Goal: Transaction & Acquisition: Purchase product/service

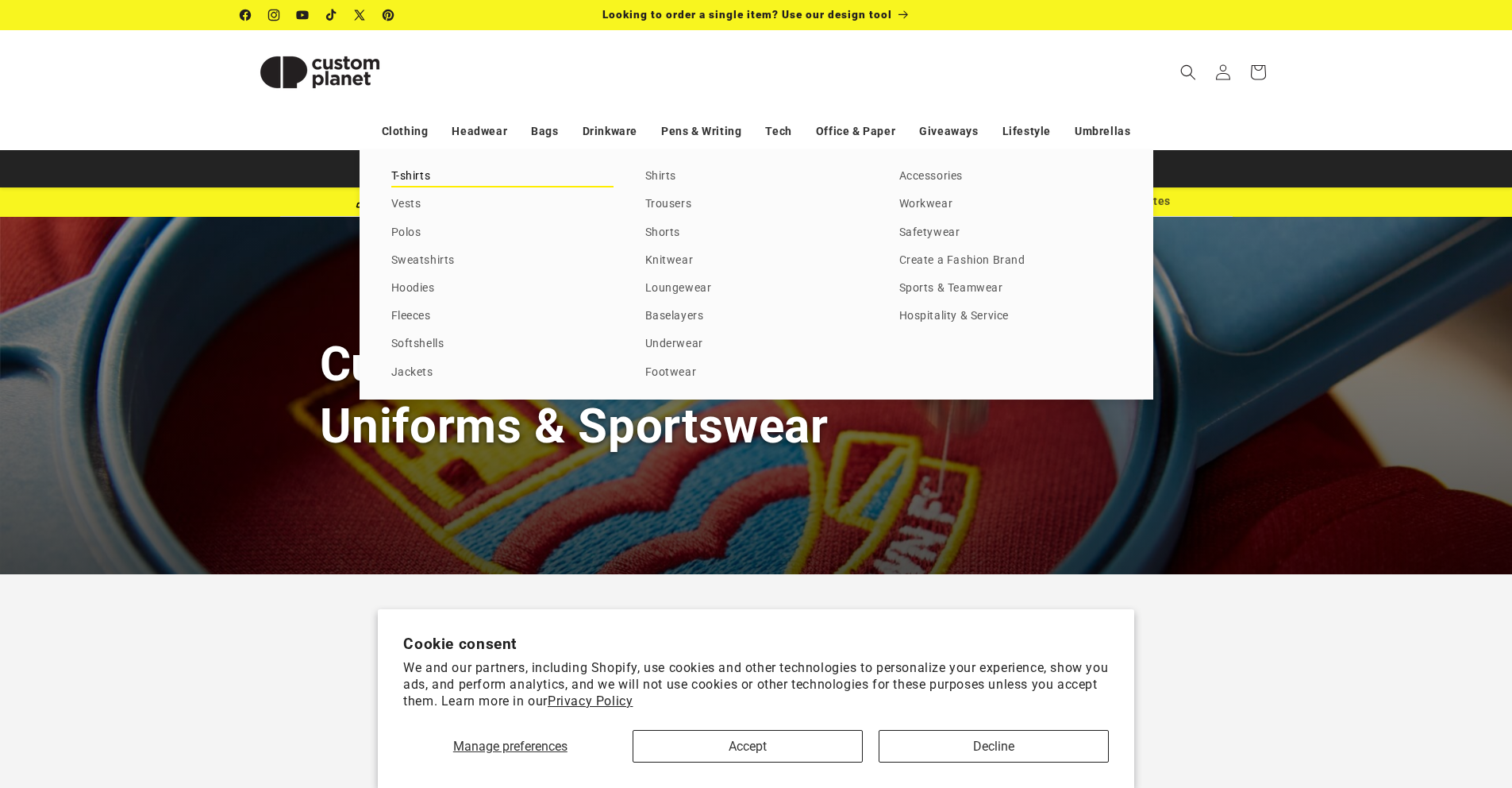
click at [406, 175] on link "T-shirts" at bounding box center [502, 177] width 223 height 22
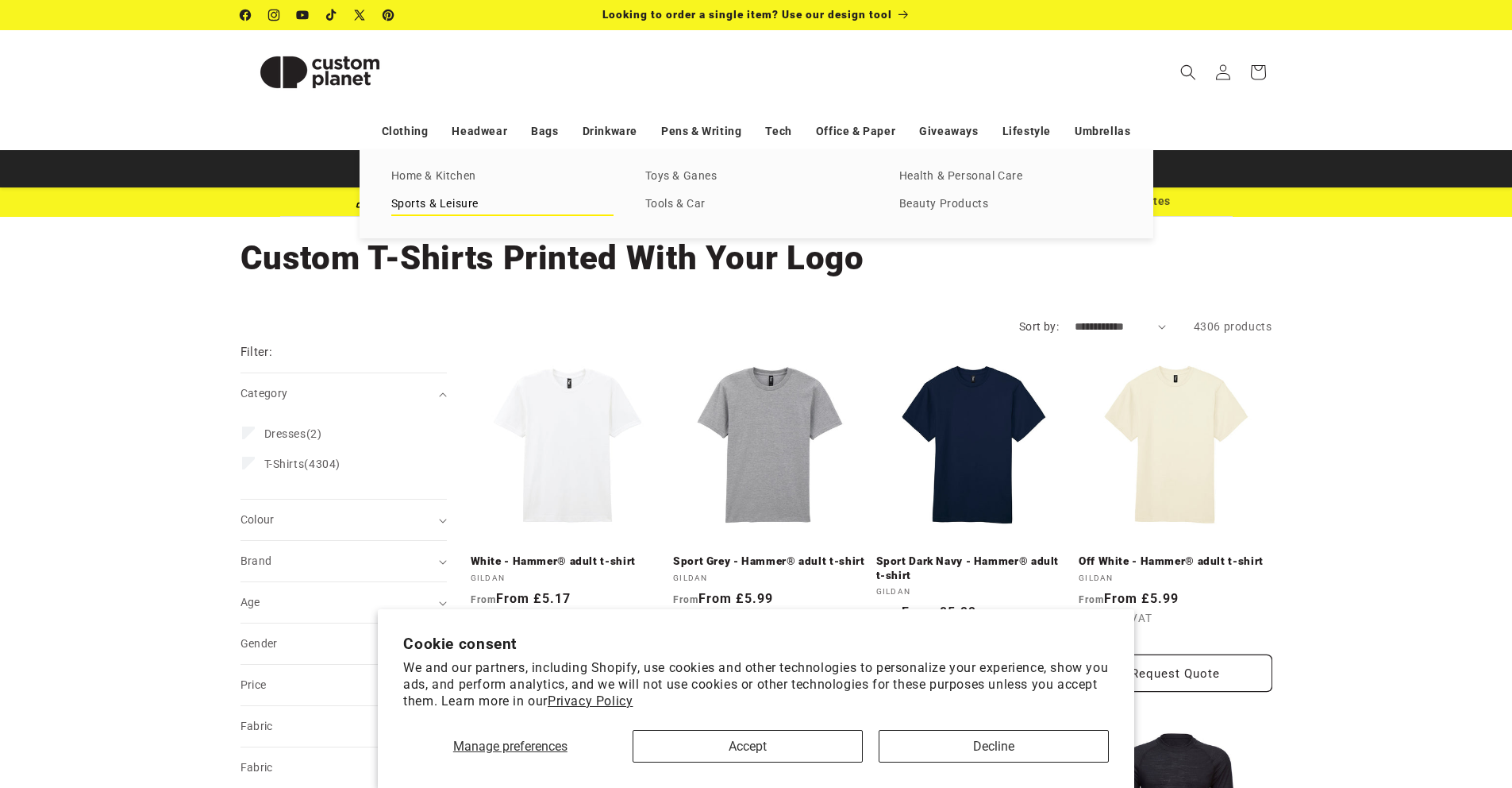
click at [428, 202] on link "Sports & Leisure" at bounding box center [502, 205] width 223 height 22
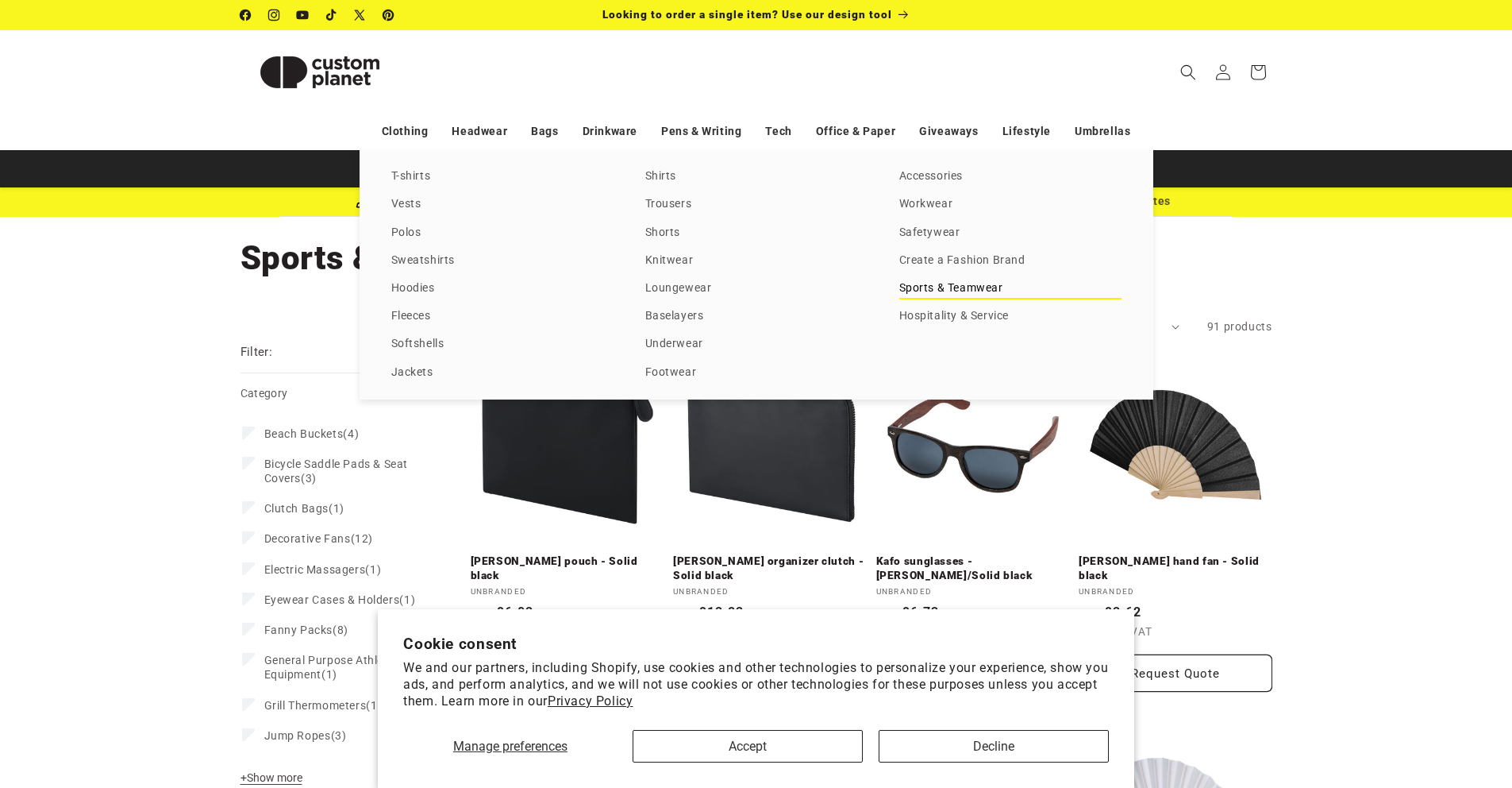
click at [921, 286] on link "Sports & Teamwear" at bounding box center [1011, 289] width 223 height 22
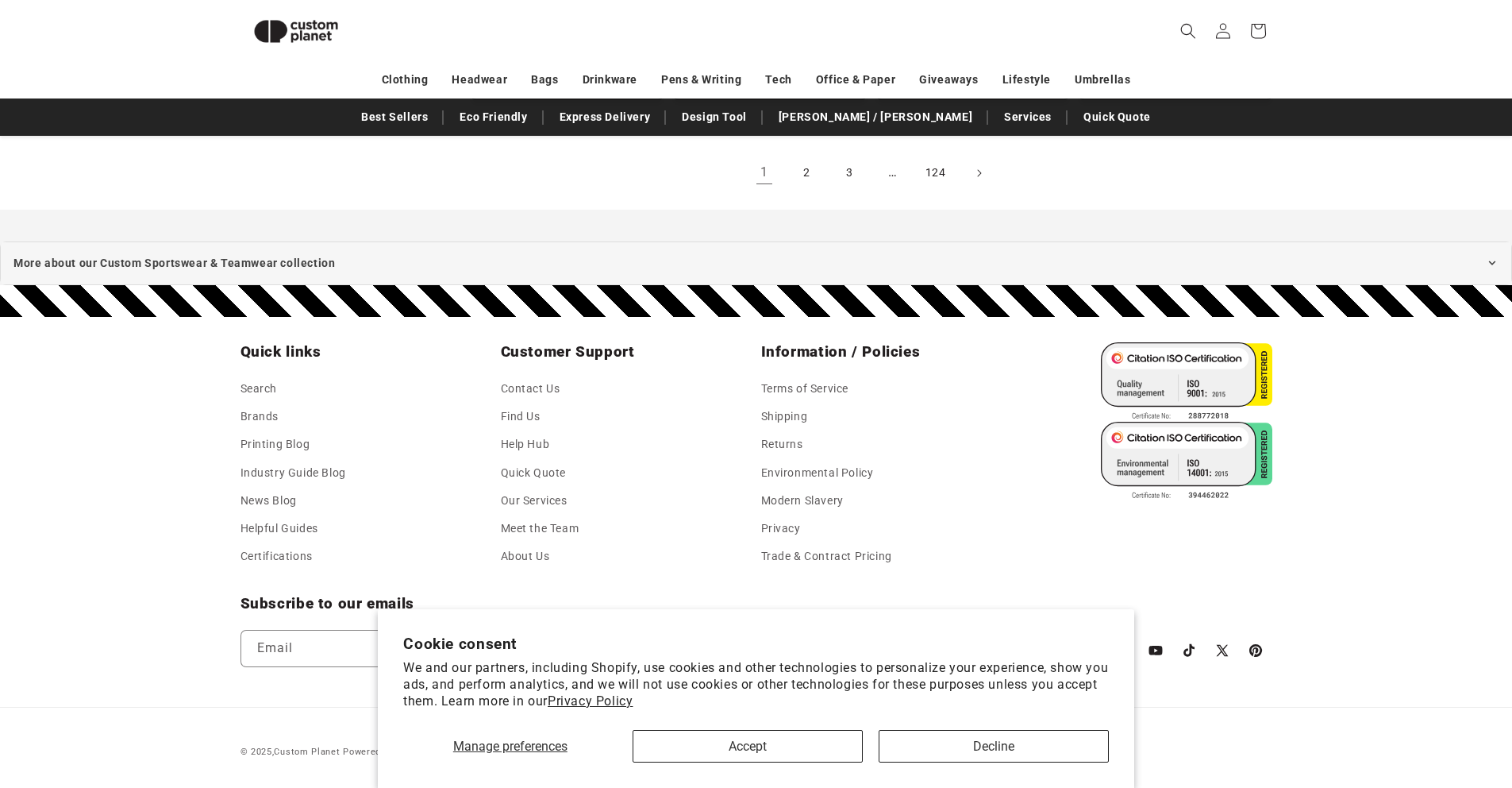
scroll to position [1029, 0]
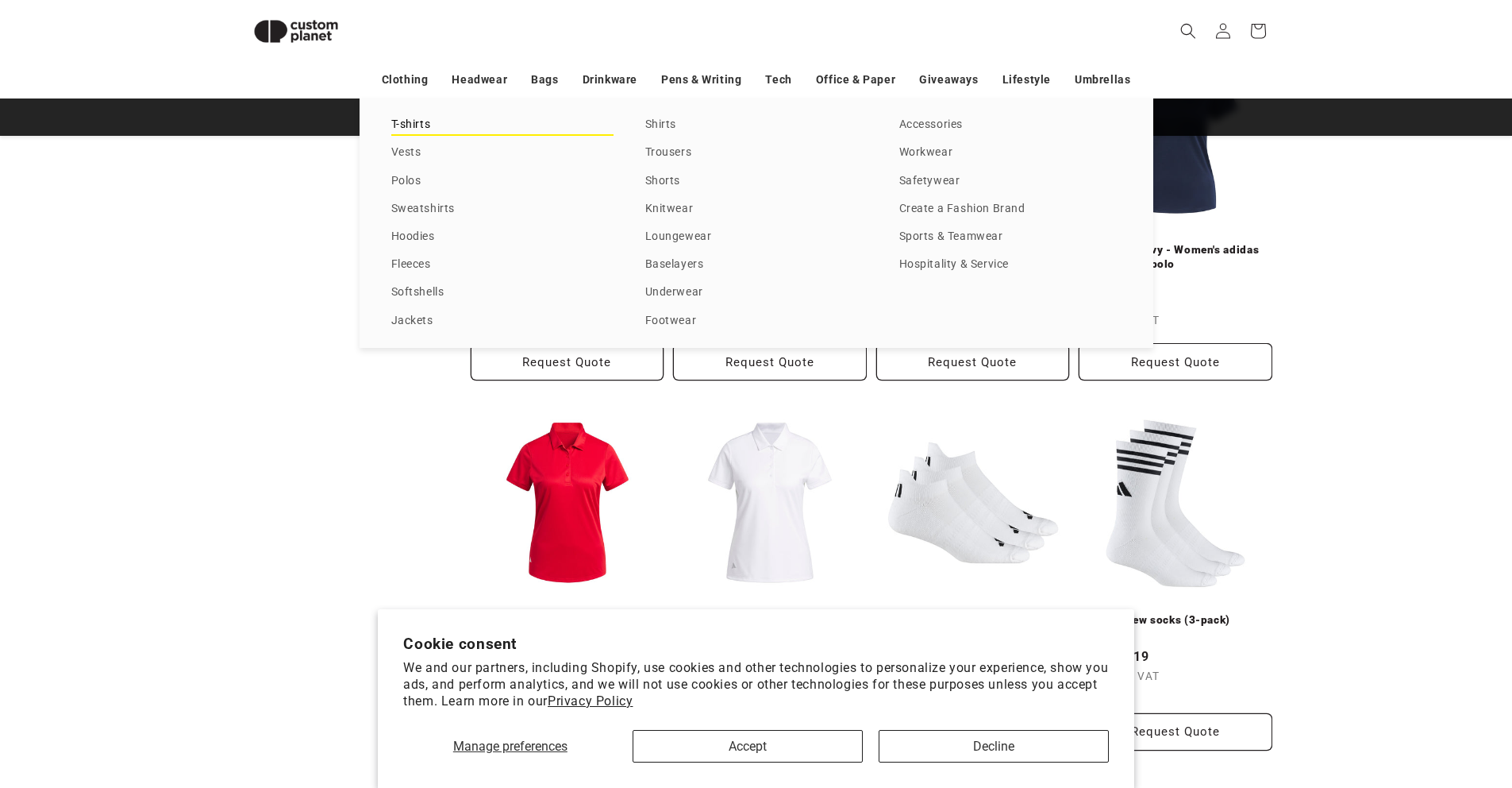
click at [418, 123] on link "T-shirts" at bounding box center [502, 125] width 223 height 22
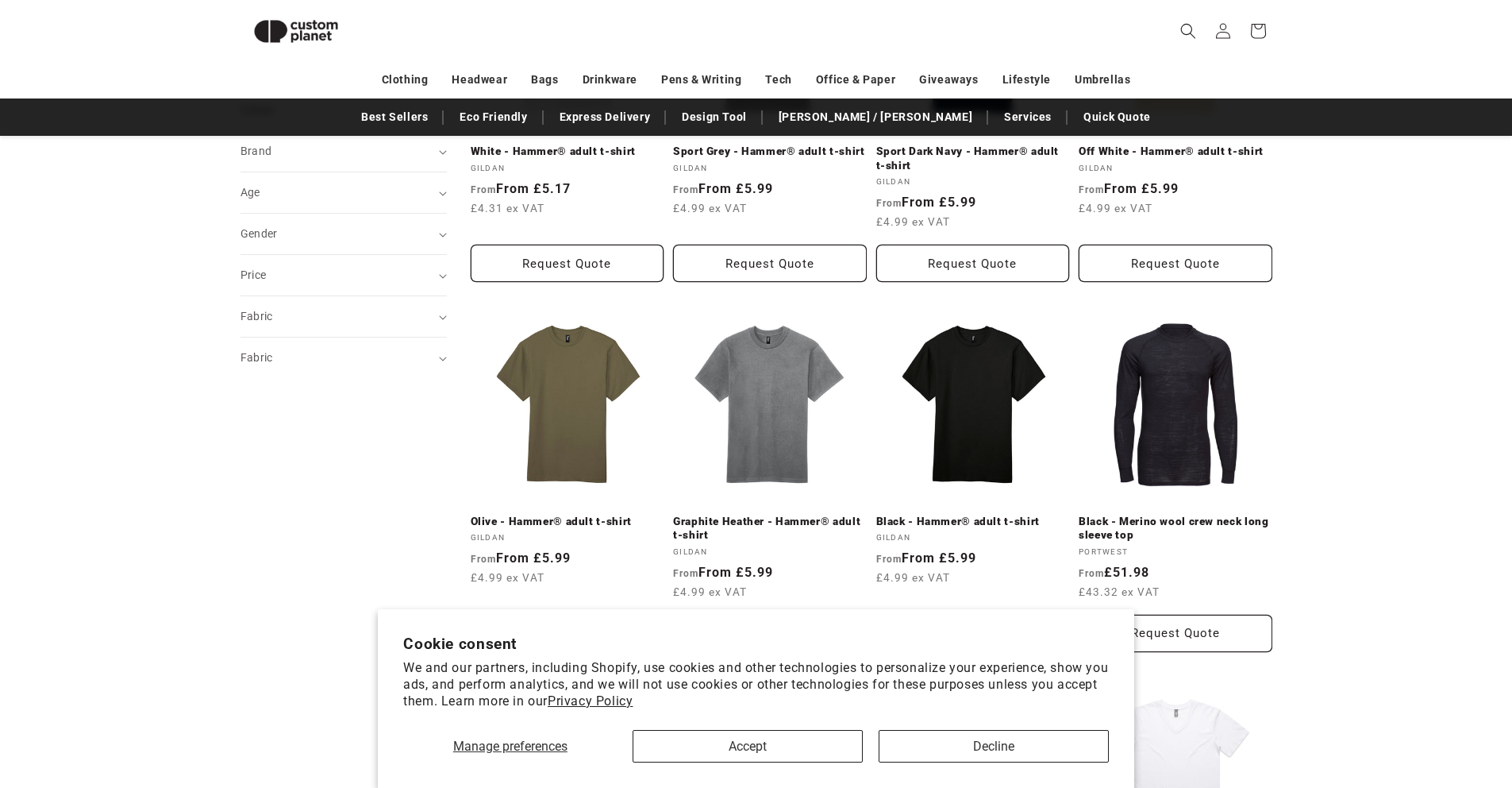
scroll to position [391, 0]
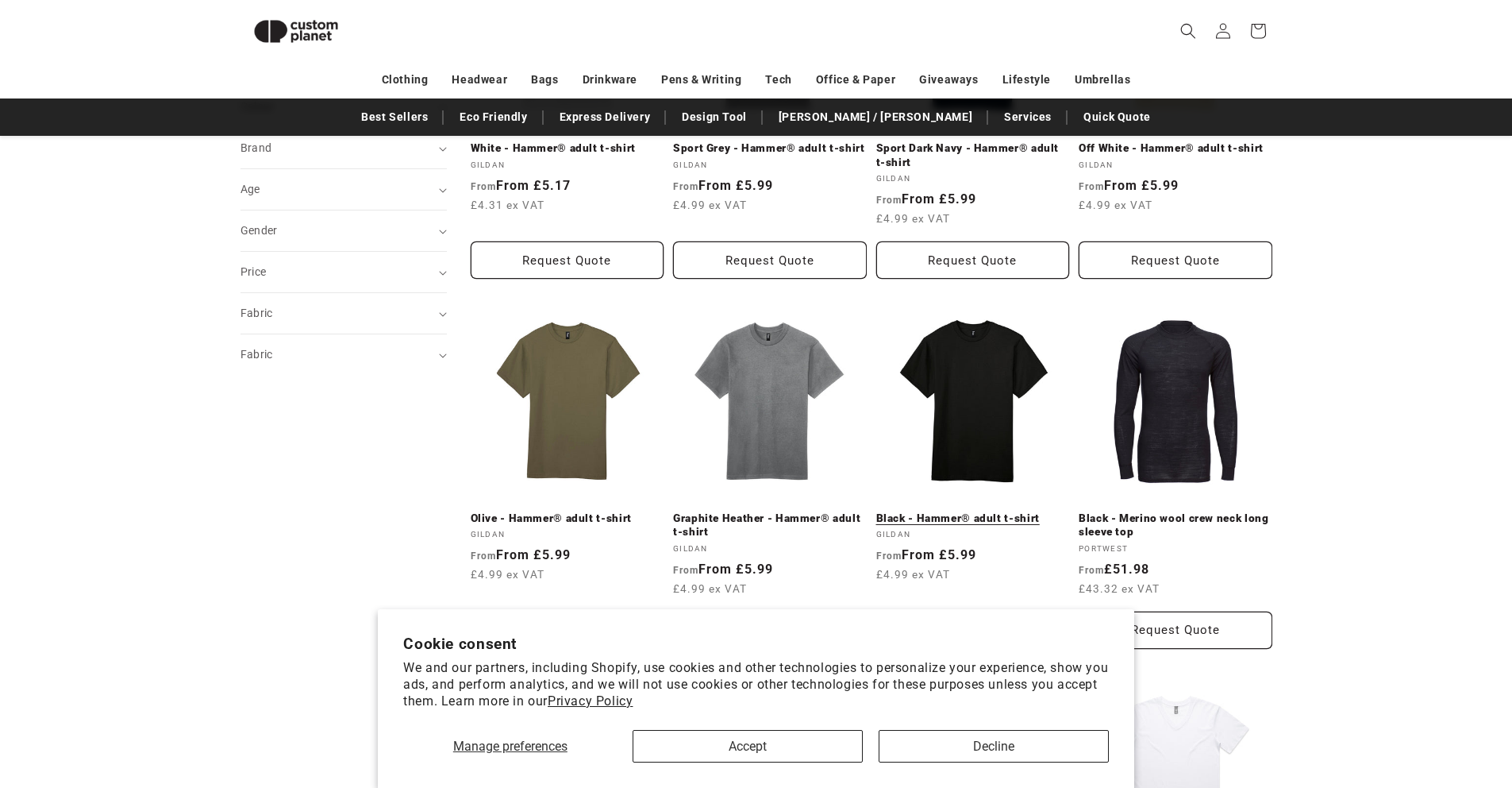
click at [986, 512] on link "Black - Hammer® adult t-shirt" at bounding box center [973, 518] width 194 height 14
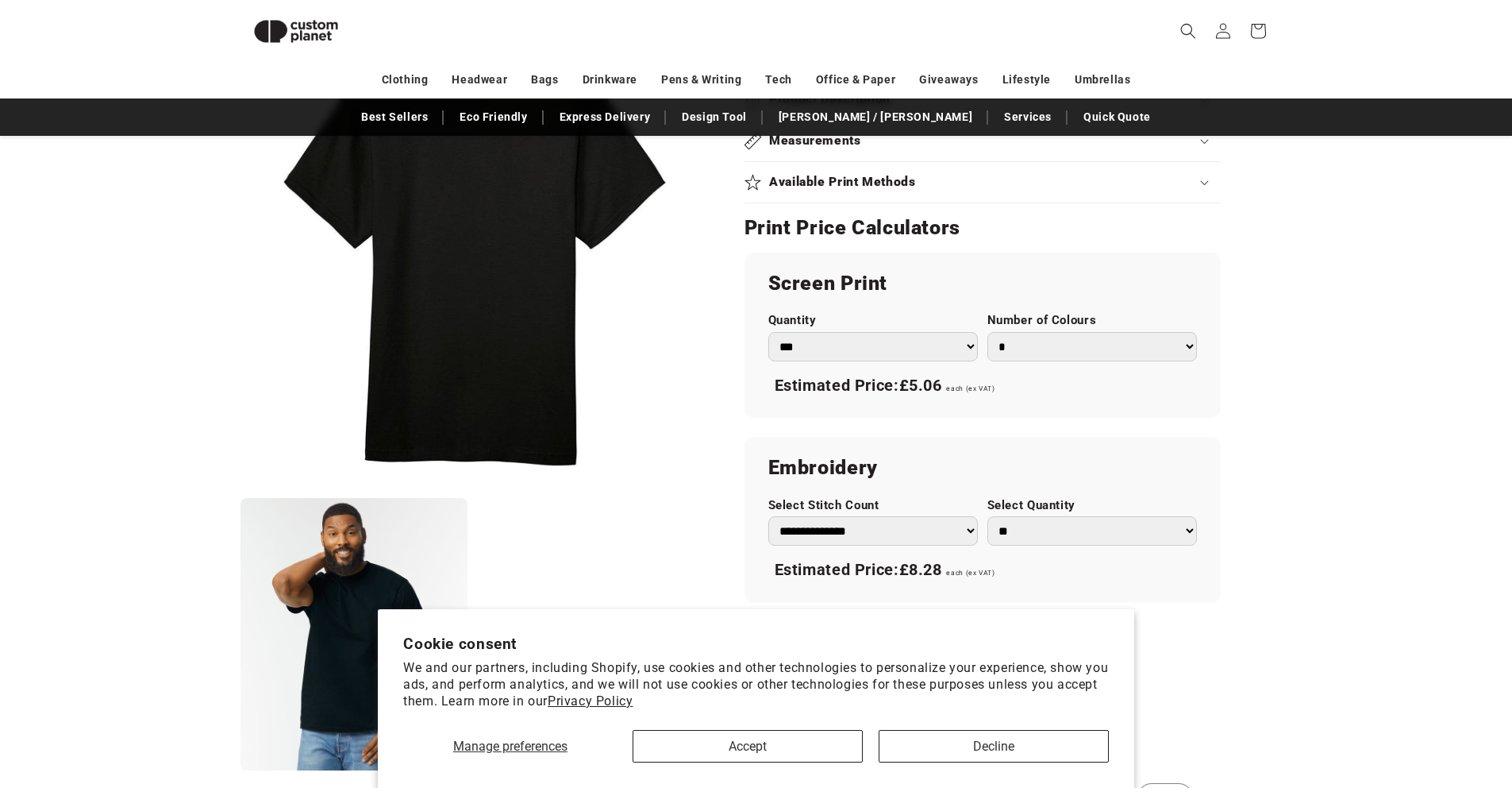
scroll to position [756, 0]
click at [873, 354] on select "*** *** *** **** **** **** ***** *****" at bounding box center [873, 344] width 209 height 29
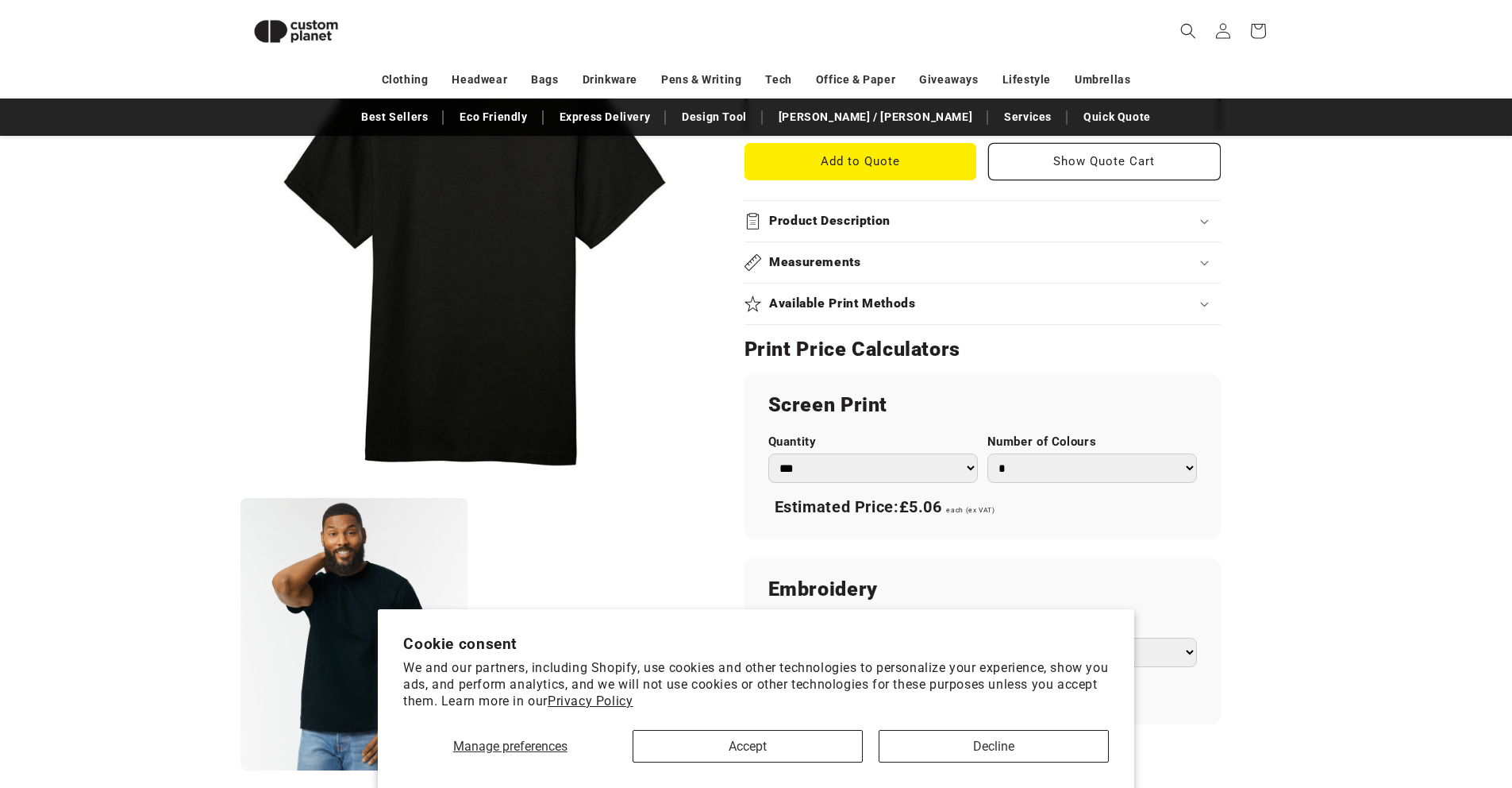
scroll to position [631, 0]
click at [1215, 255] on div "Measurements" at bounding box center [982, 263] width 476 height 17
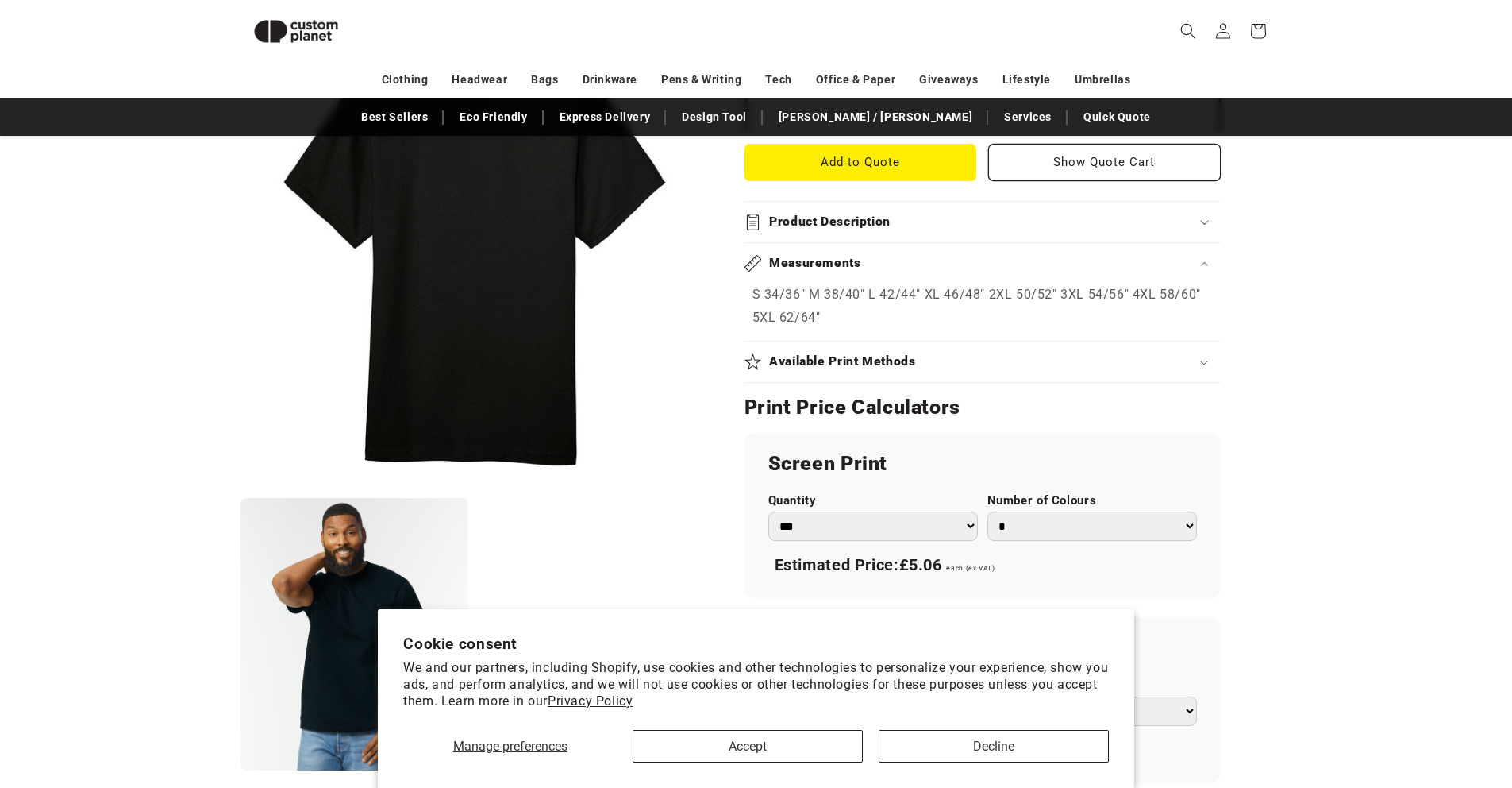
click at [1206, 363] on icon at bounding box center [1204, 363] width 8 height 5
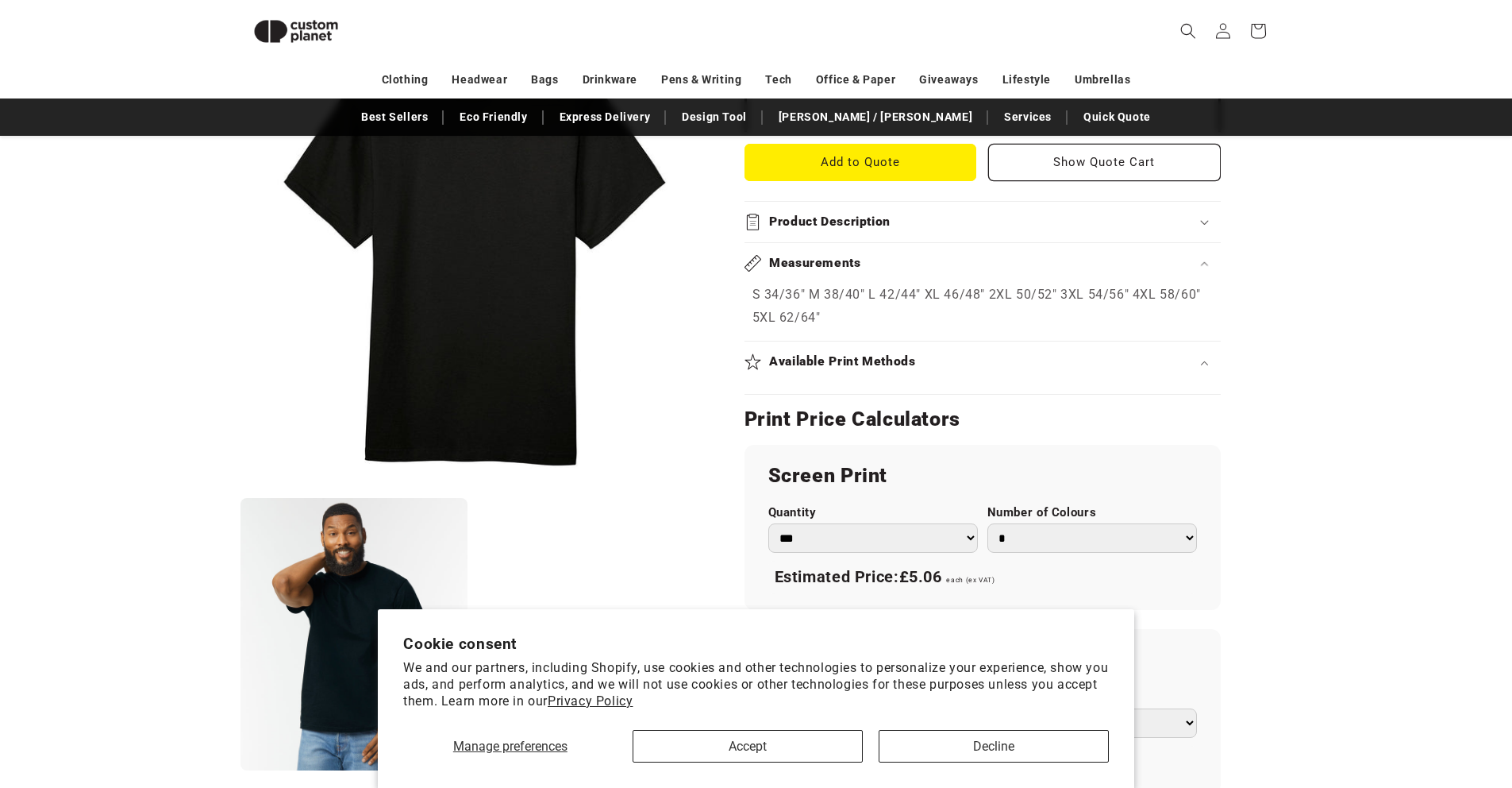
click at [1195, 223] on div "Product Description" at bounding box center [982, 222] width 476 height 17
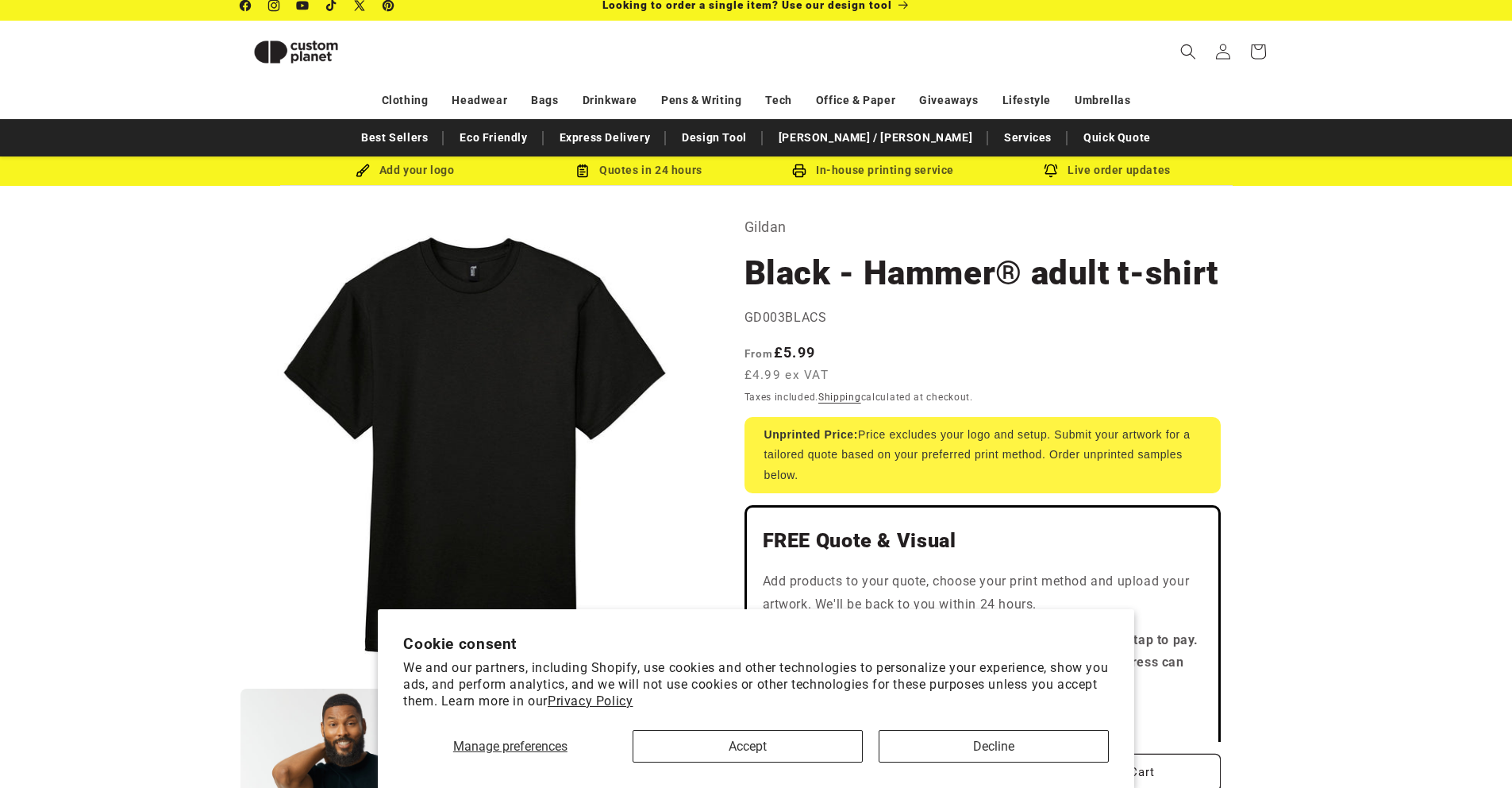
scroll to position [0, 0]
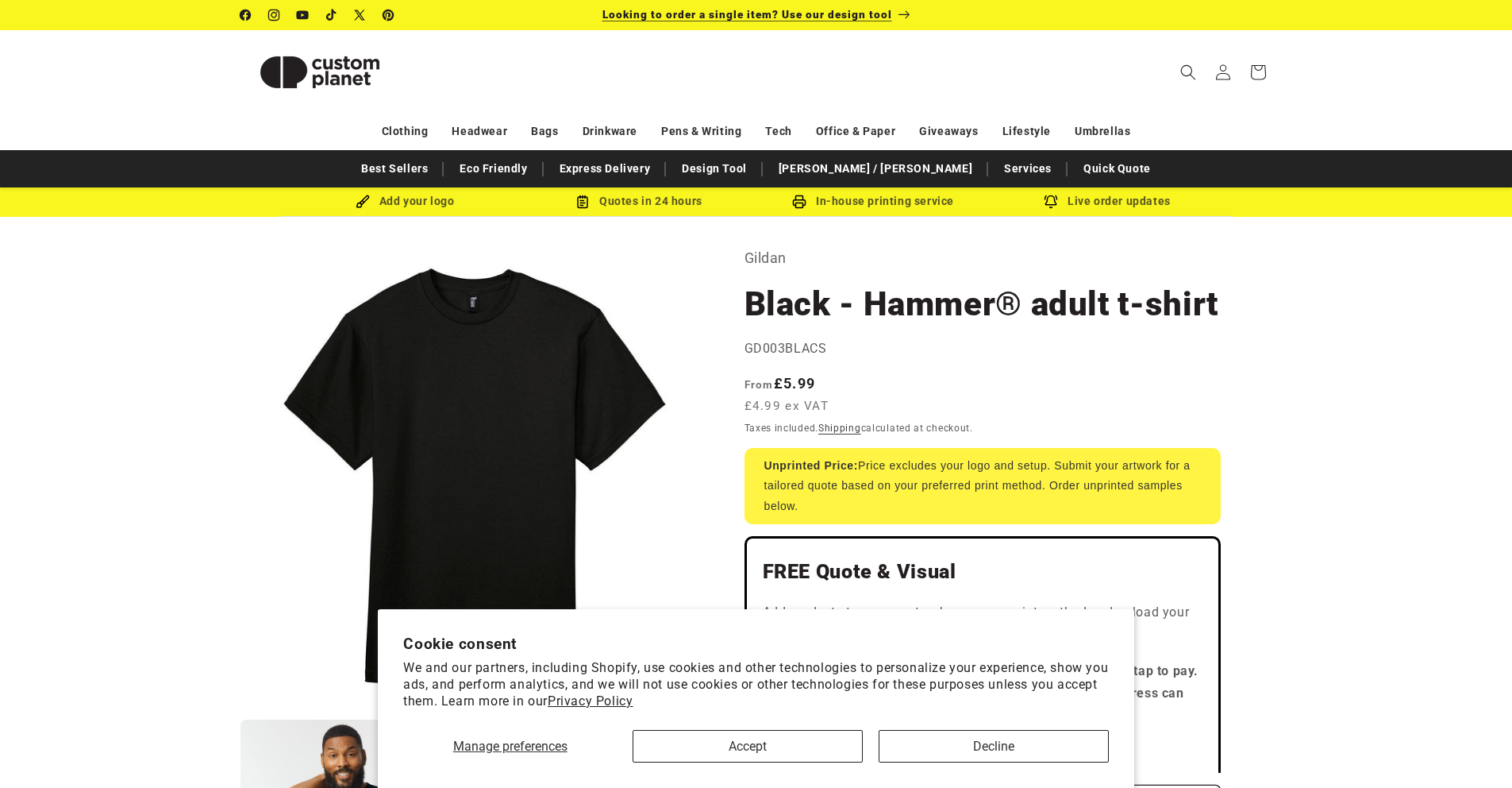
click at [863, 15] on span "Looking to order a single item? Use our design tool" at bounding box center [747, 13] width 290 height 13
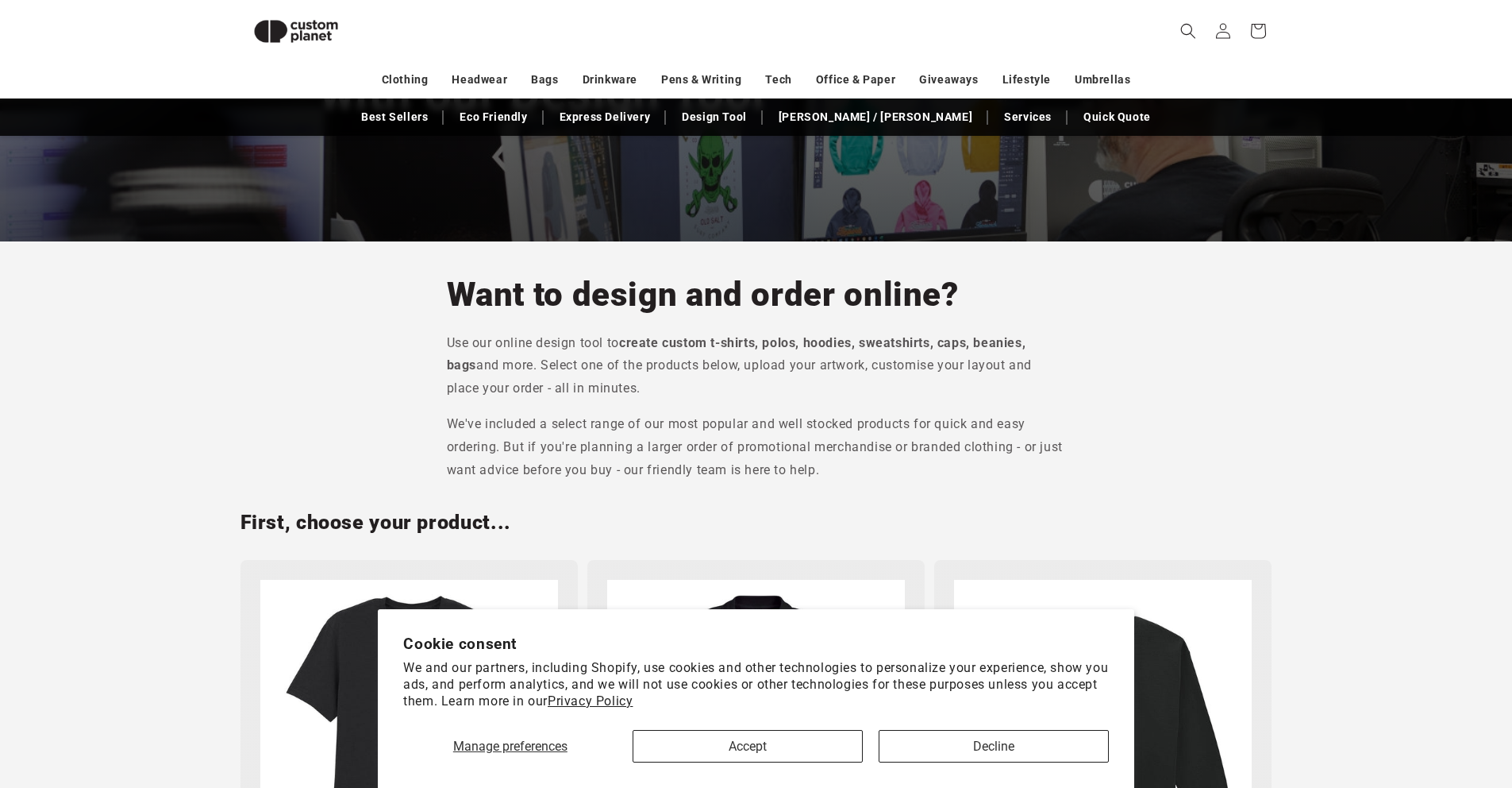
scroll to position [299, 0]
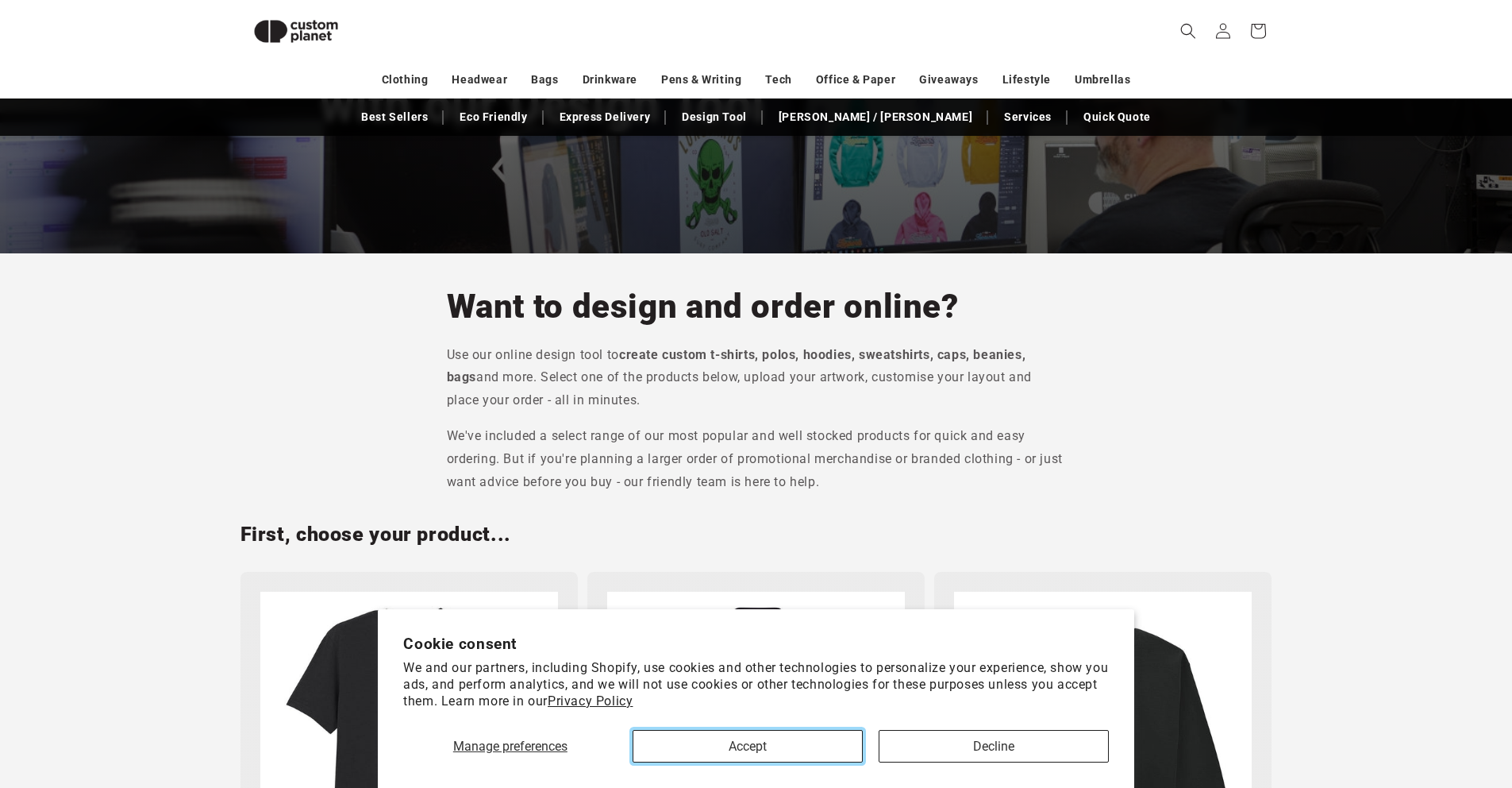
click at [696, 749] on button "Accept" at bounding box center [748, 746] width 230 height 33
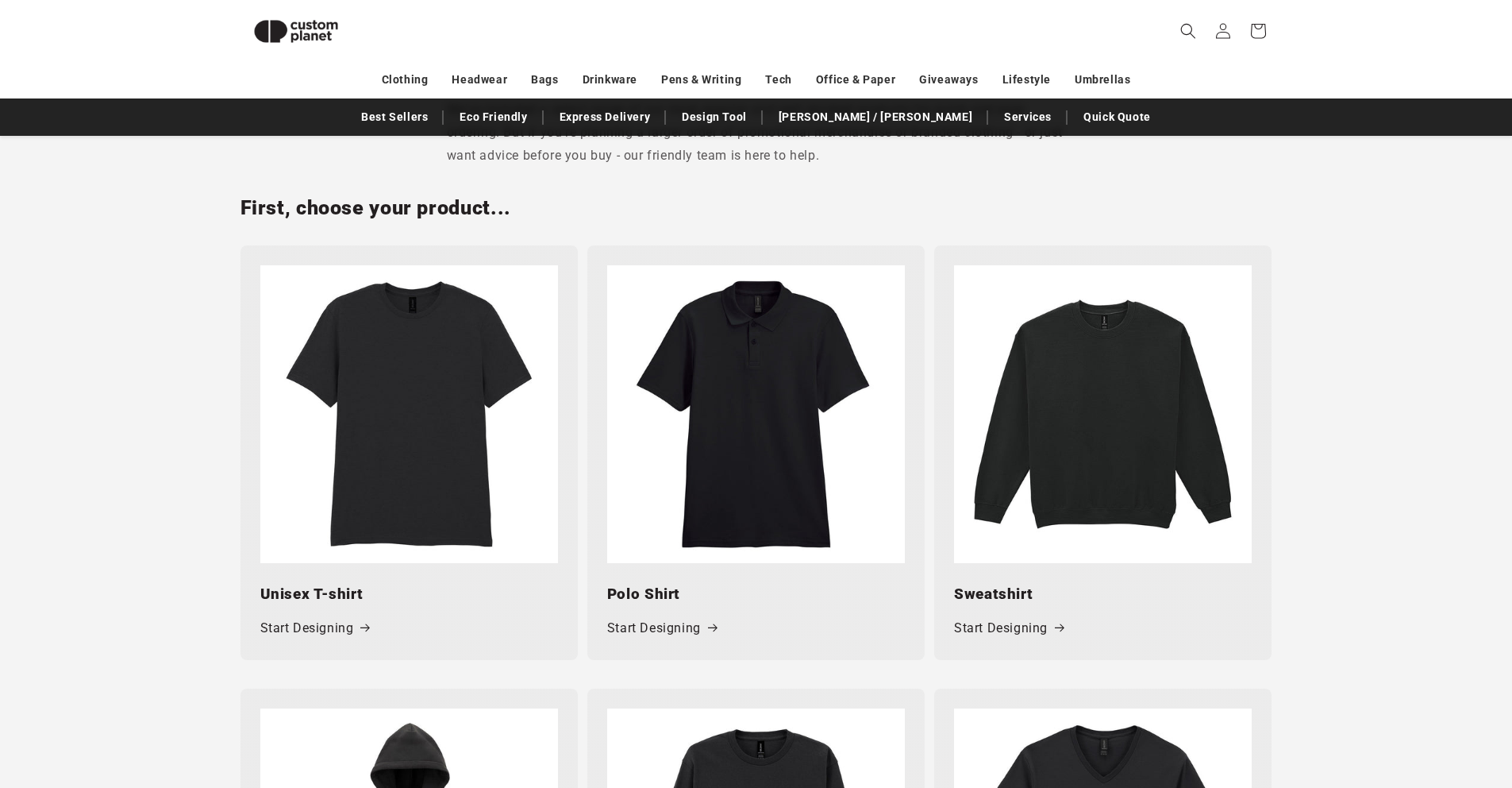
scroll to position [671, 0]
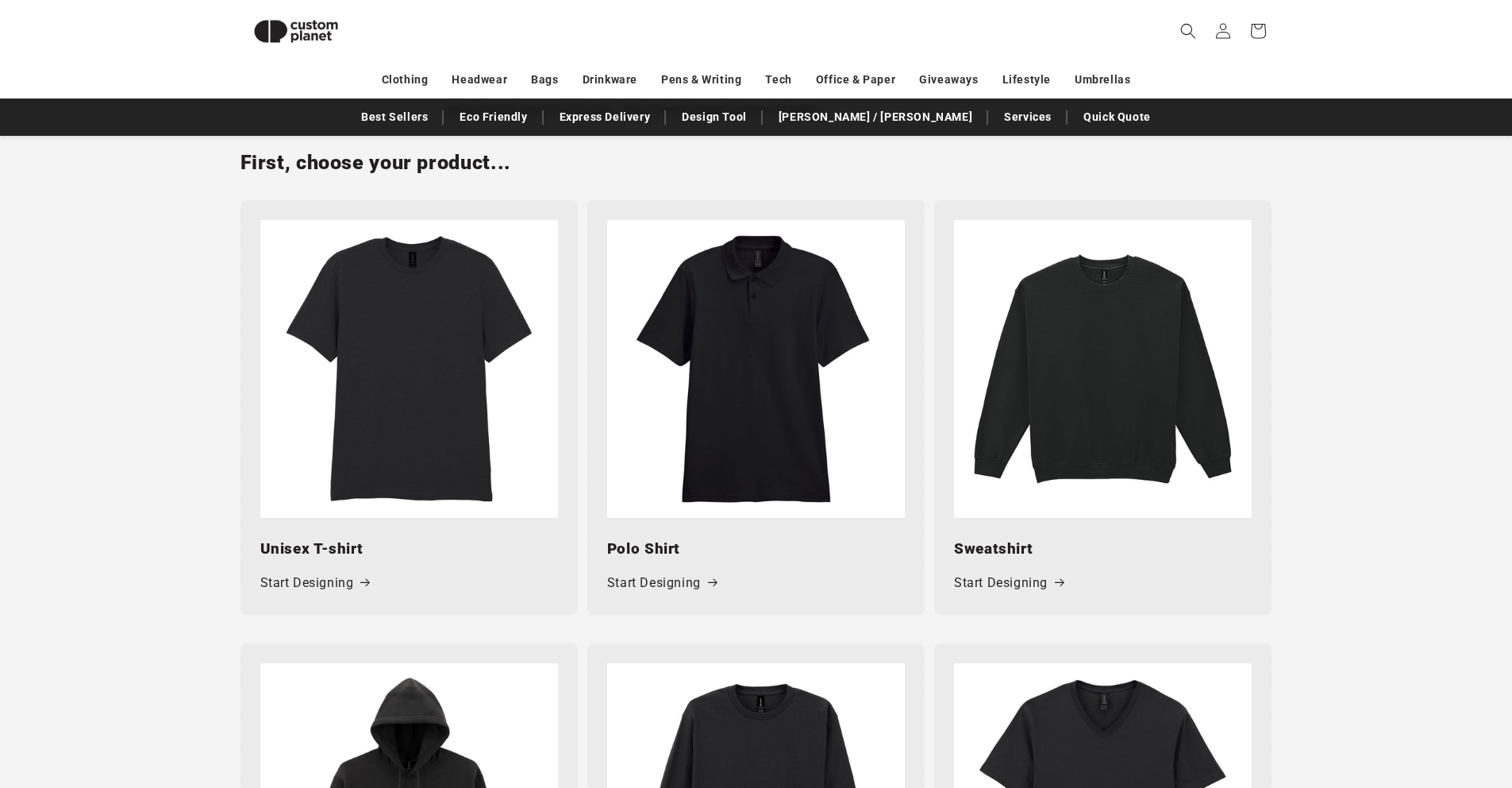
click at [417, 427] on img at bounding box center [409, 369] width 297 height 297
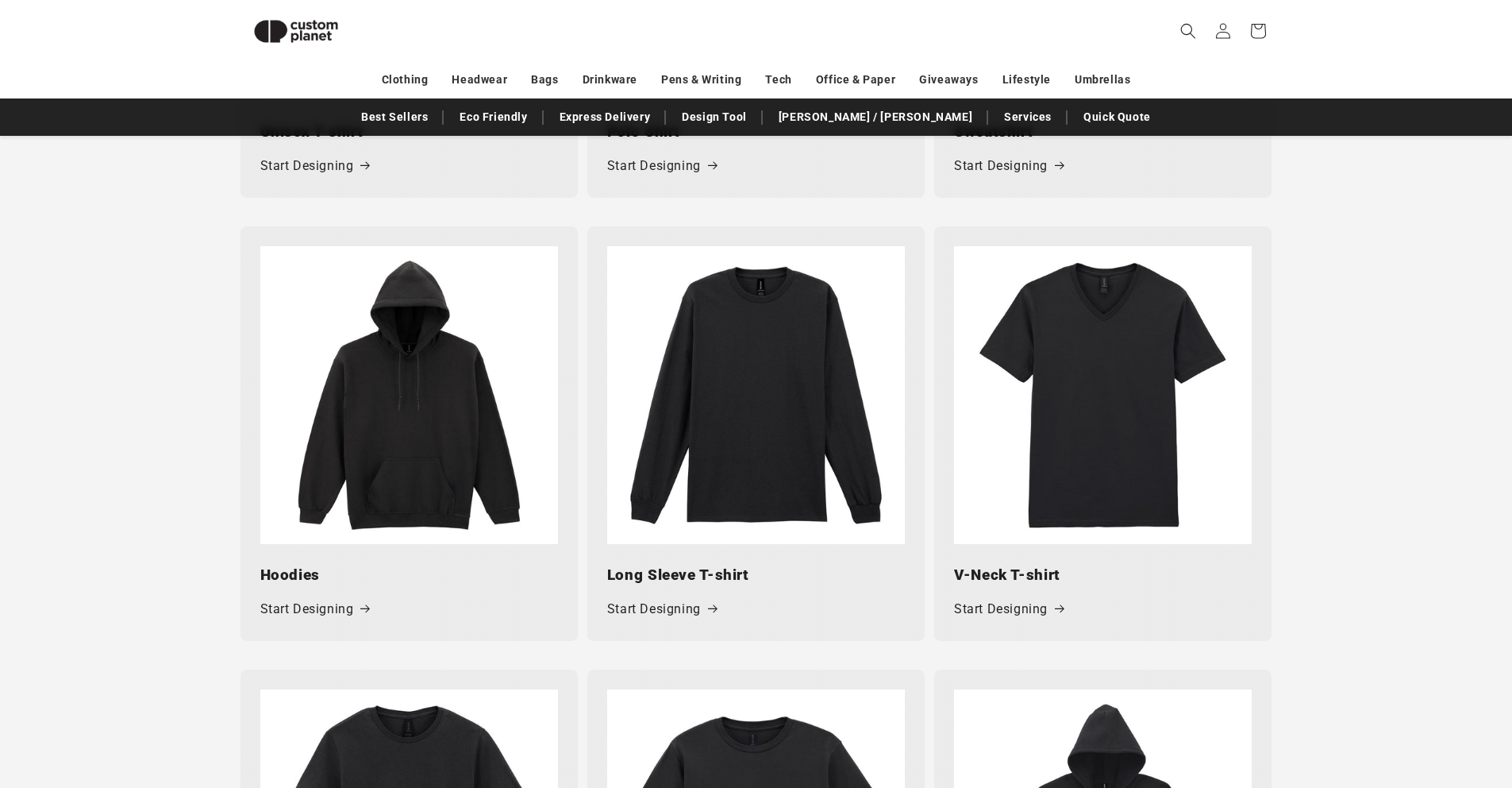
scroll to position [955, 0]
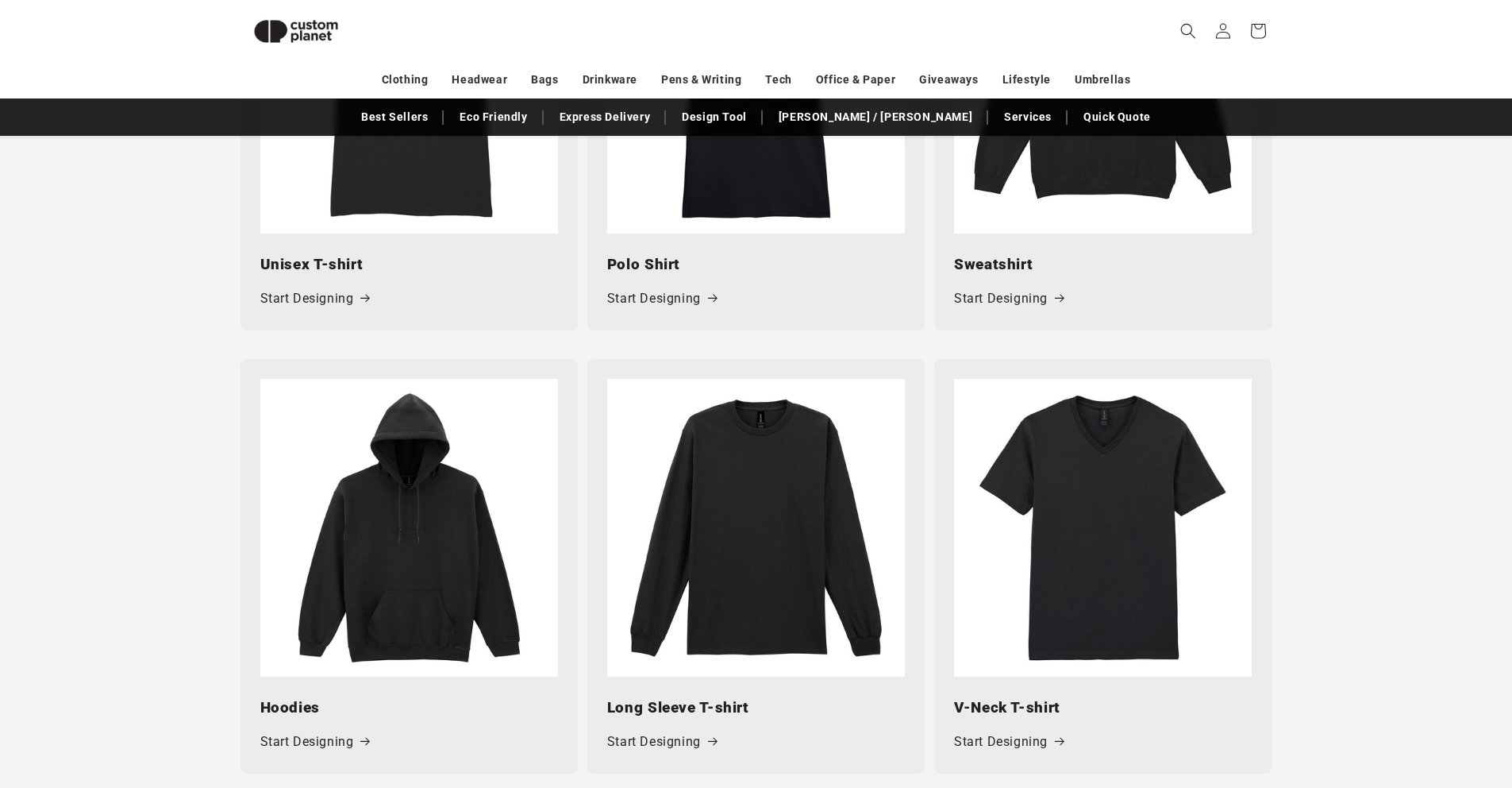
click at [346, 271] on h3 "Unisex T-shirt" at bounding box center [409, 264] width 297 height 22
click at [312, 303] on link "Start Designing" at bounding box center [315, 298] width 109 height 23
